Goal: Information Seeking & Learning: Learn about a topic

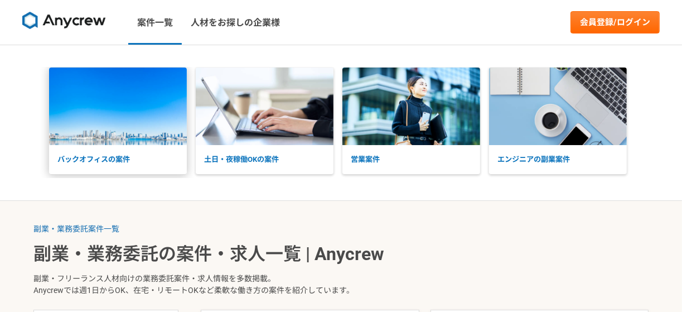
click at [125, 146] on p "バックオフィスの案件" at bounding box center [118, 159] width 138 height 29
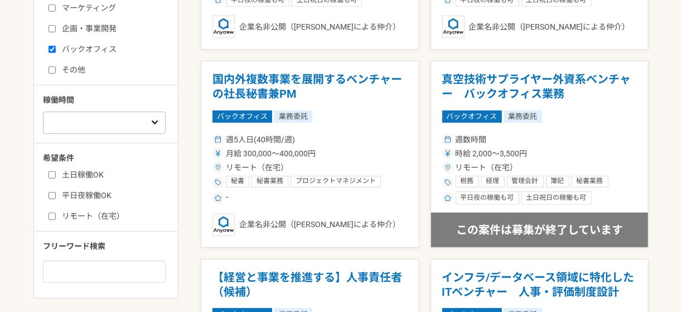
scroll to position [558, 0]
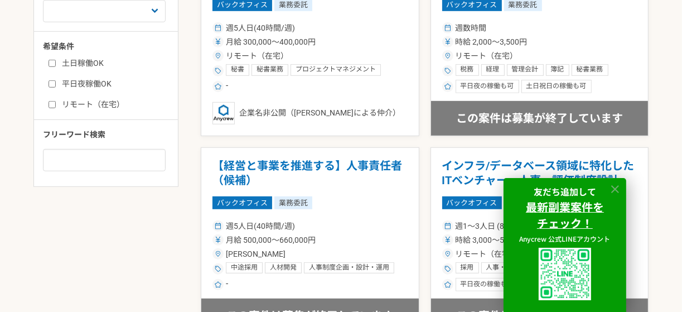
click at [614, 189] on icon at bounding box center [616, 189] width 8 height 8
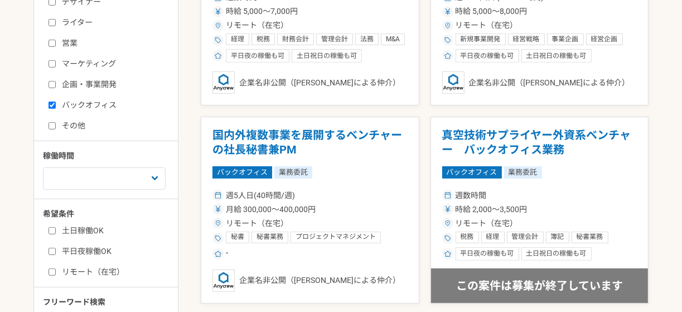
scroll to position [502, 0]
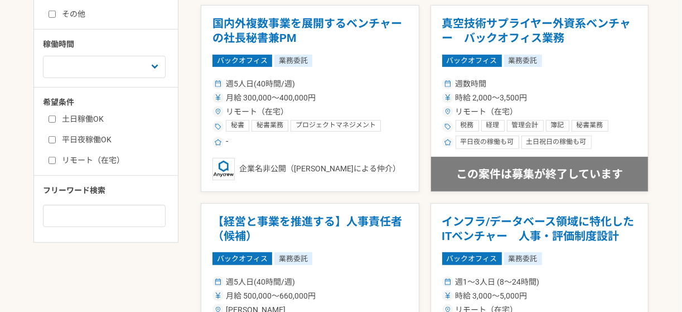
click at [51, 158] on input "リモート（在宅）" at bounding box center [52, 160] width 7 height 7
checkbox input "true"
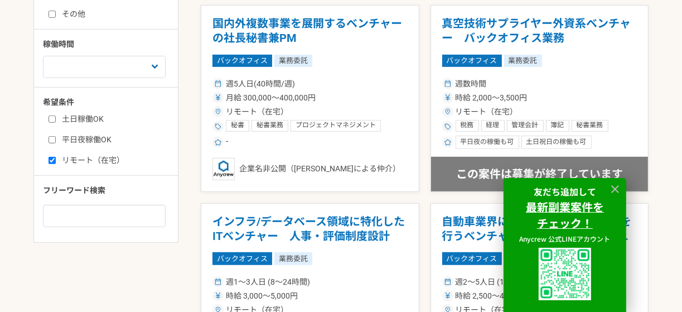
scroll to position [112, 0]
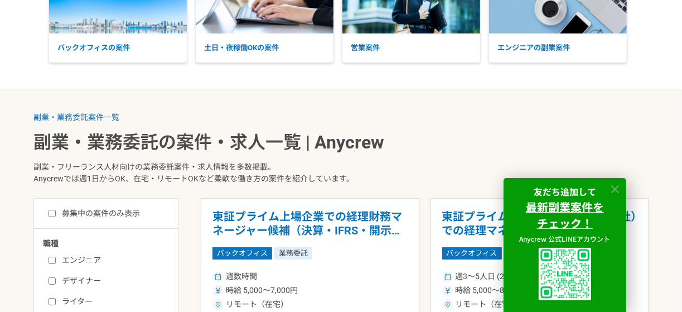
click at [618, 185] on icon at bounding box center [616, 189] width 8 height 8
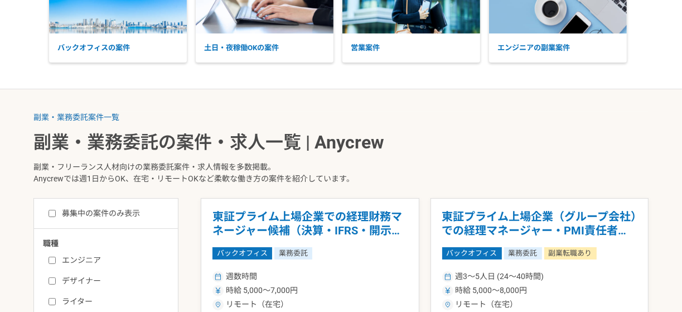
scroll to position [279, 0]
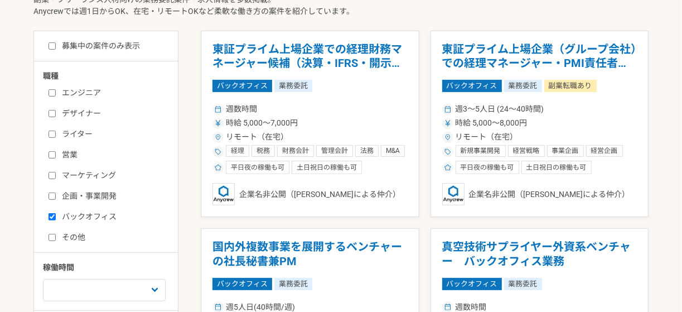
click at [52, 46] on input "募集中の案件のみ表示" at bounding box center [52, 45] width 7 height 7
checkbox input "true"
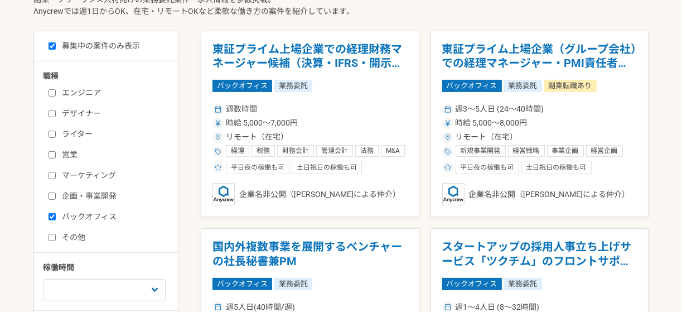
scroll to position [391, 0]
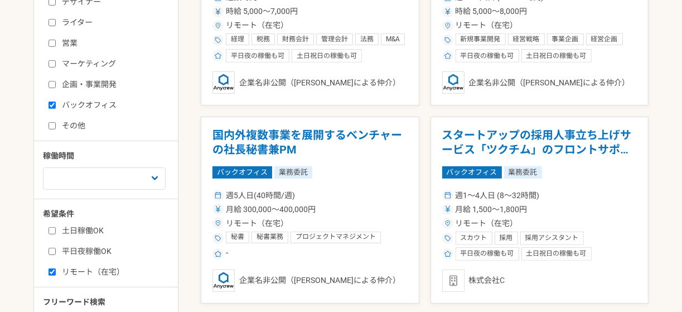
click at [54, 249] on input "平日夜稼働OK" at bounding box center [52, 251] width 7 height 7
checkbox input "true"
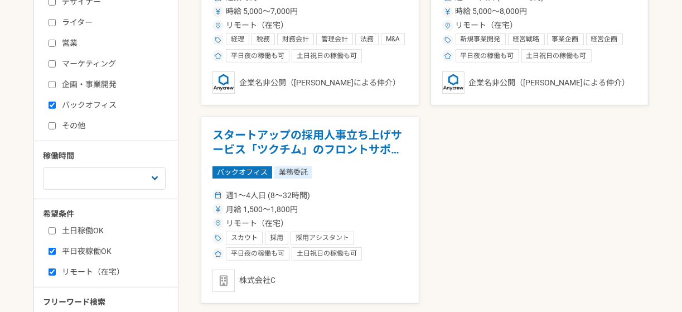
click at [54, 230] on input "土日稼働OK" at bounding box center [52, 230] width 7 height 7
checkbox input "true"
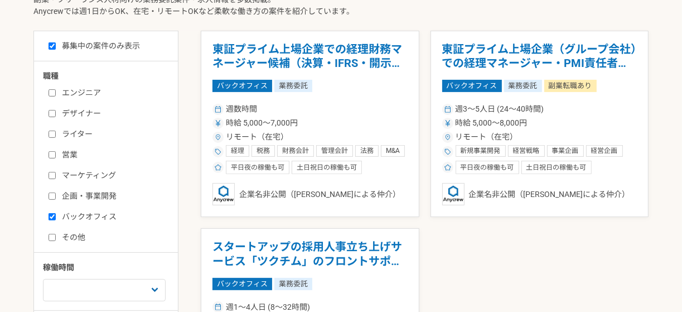
scroll to position [391, 0]
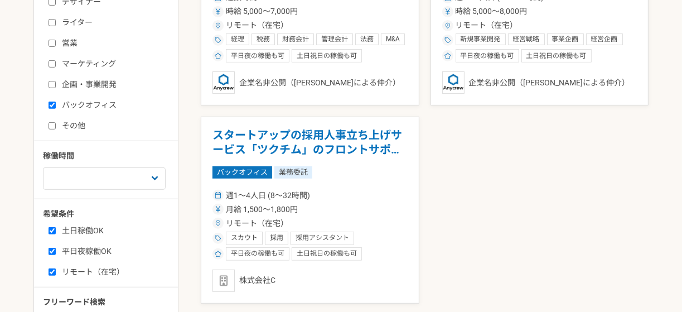
click at [53, 252] on input "平日夜稼働OK" at bounding box center [52, 251] width 7 height 7
checkbox input "false"
click at [49, 230] on input "土日稼働OK" at bounding box center [52, 230] width 7 height 7
checkbox input "false"
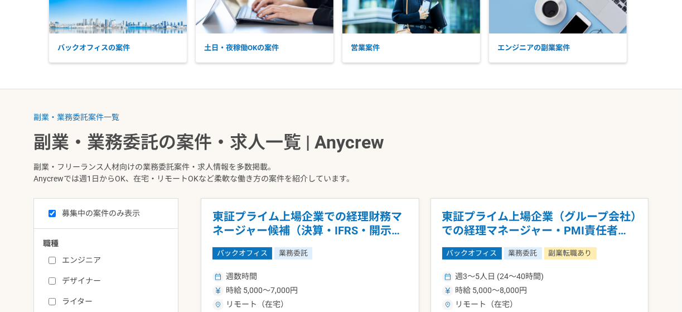
scroll to position [391, 0]
